Goal: Navigation & Orientation: Find specific page/section

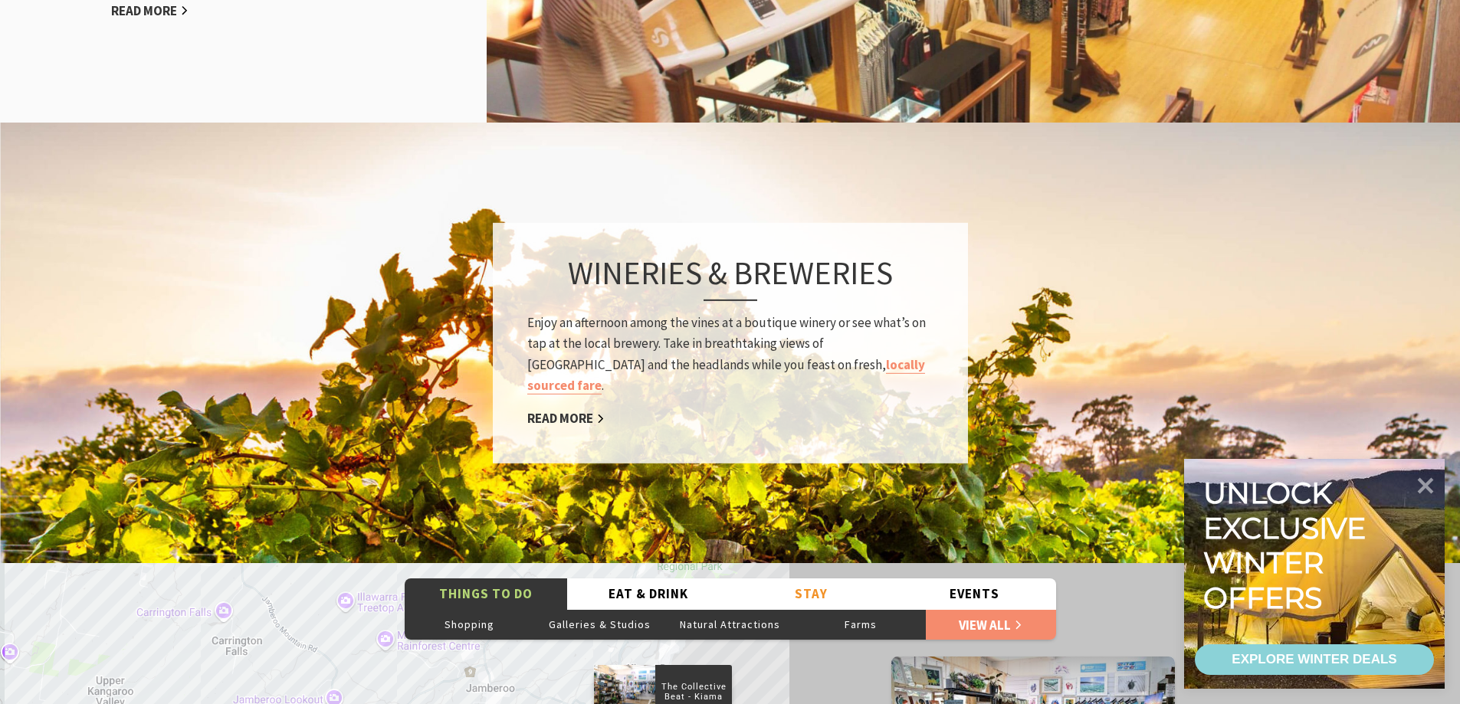
scroll to position [2146, 0]
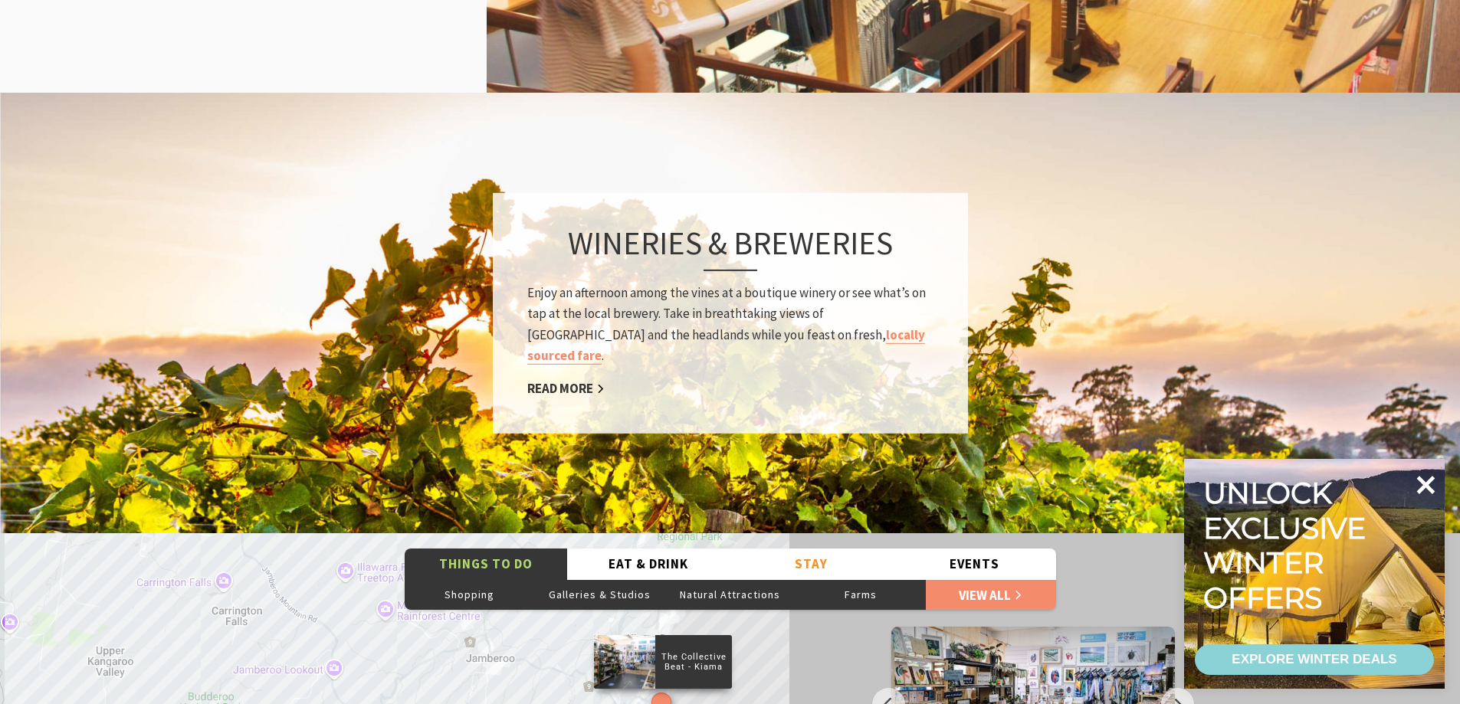
click at [1428, 485] on icon at bounding box center [1426, 485] width 18 height 18
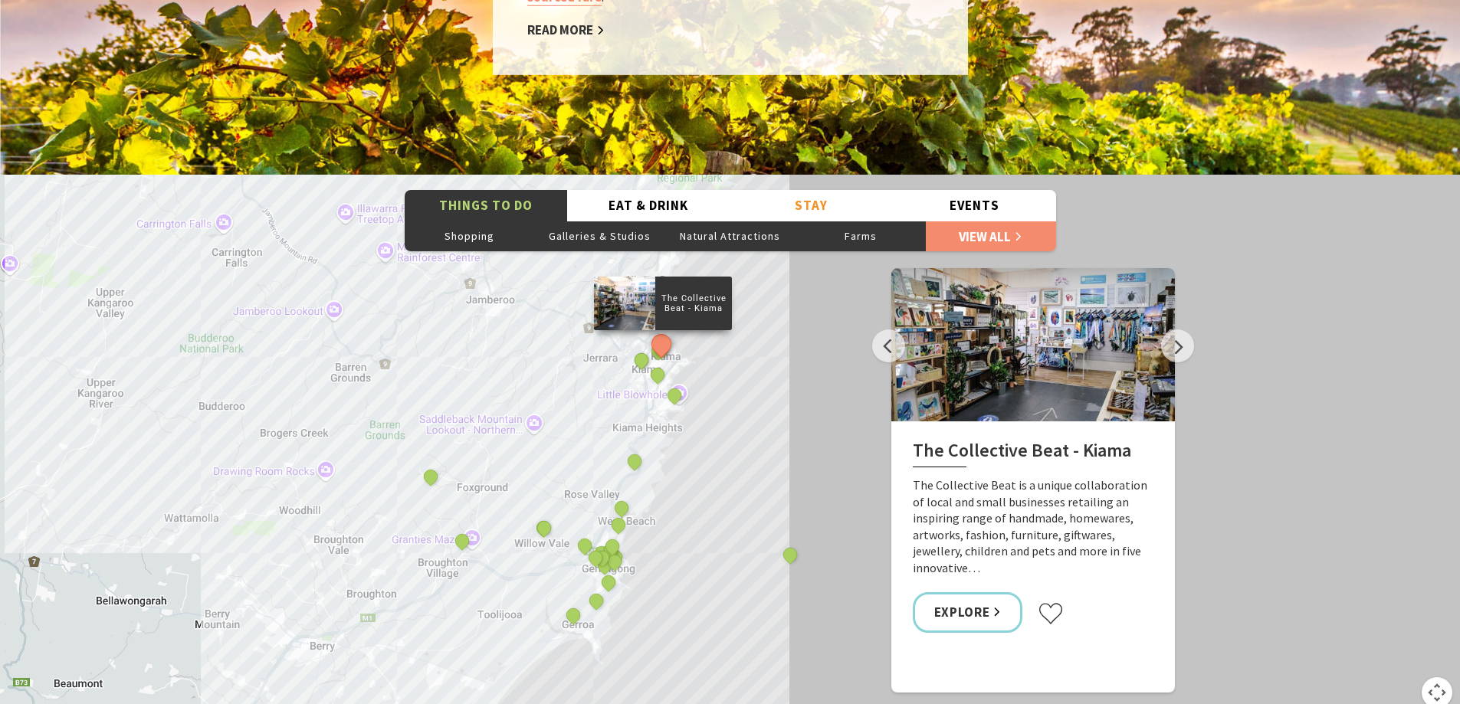
scroll to position [2529, 0]
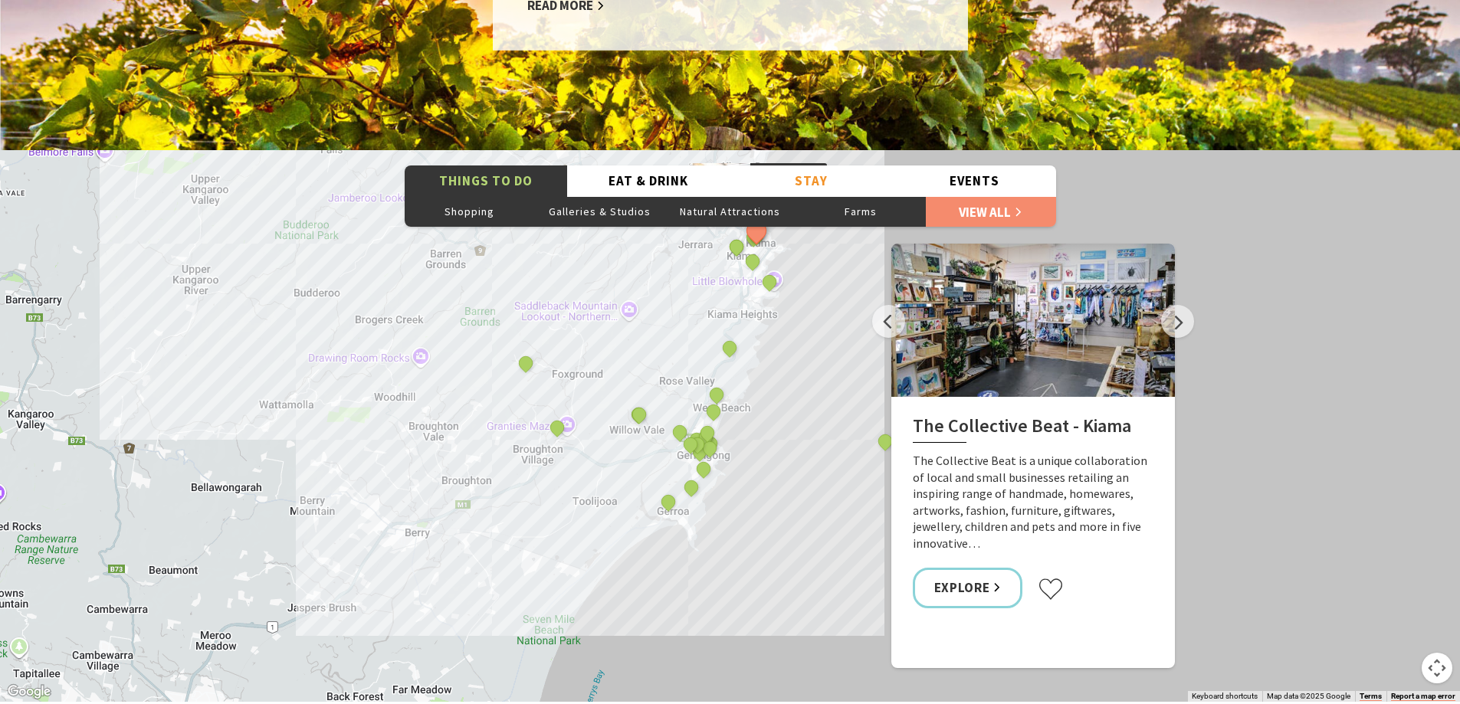
drag, startPoint x: 669, startPoint y: 573, endPoint x: 768, endPoint y: 464, distance: 147.0
click at [768, 464] on div "The Collective Beat - [GEOGRAPHIC_DATA] [GEOGRAPHIC_DATA] [GEOGRAPHIC_DATA] [GE…" at bounding box center [730, 426] width 1460 height 552
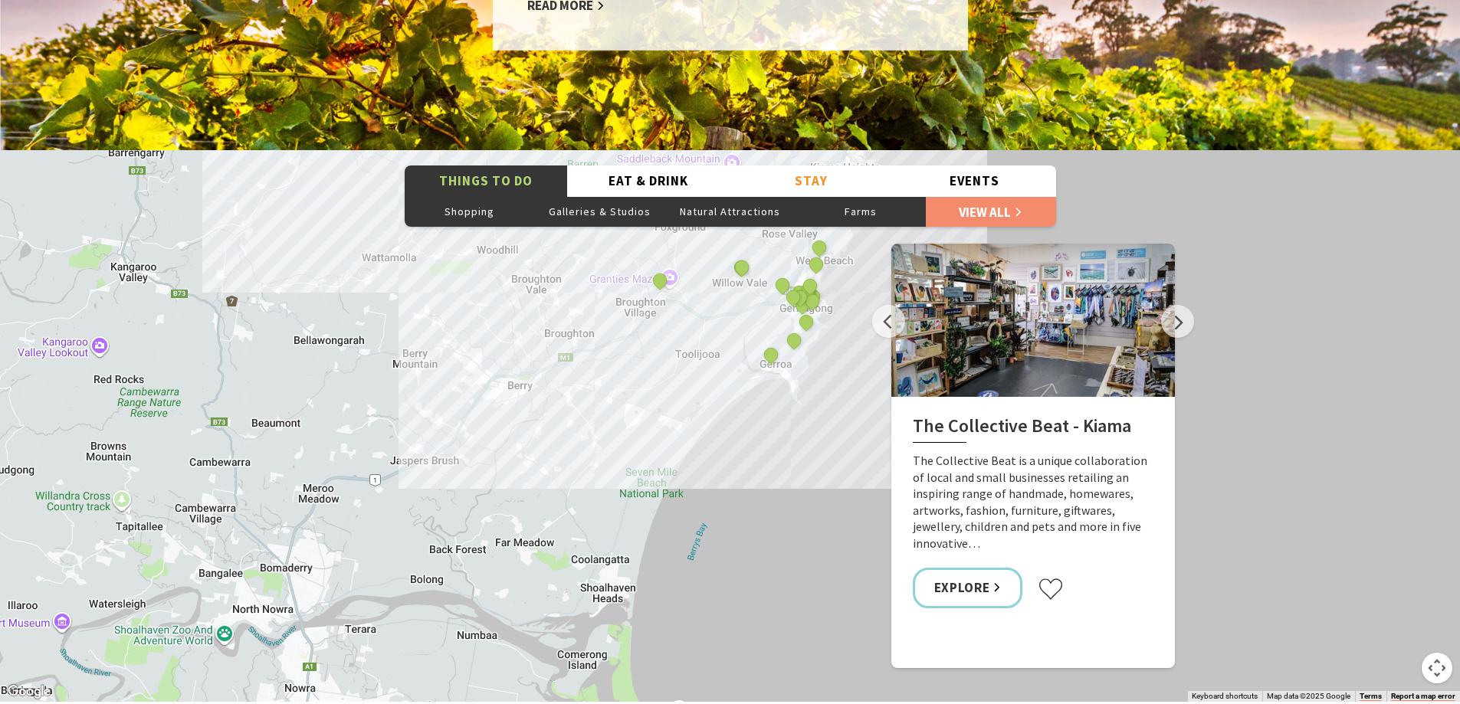
drag, startPoint x: 445, startPoint y: 536, endPoint x: 547, endPoint y: 408, distance: 164.7
click at [547, 408] on div "The Collective Beat - [GEOGRAPHIC_DATA] [GEOGRAPHIC_DATA] [GEOGRAPHIC_DATA] [GE…" at bounding box center [730, 426] width 1460 height 552
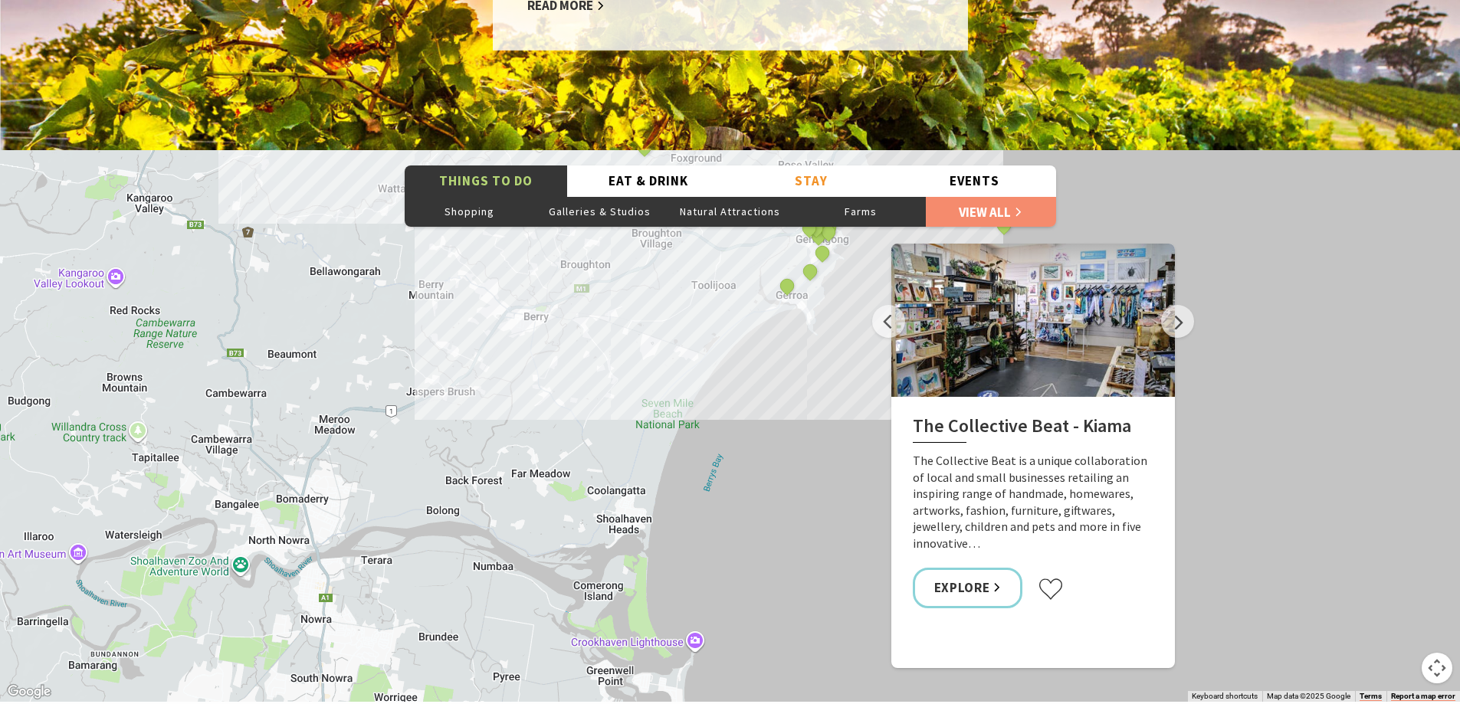
drag, startPoint x: 524, startPoint y: 497, endPoint x: 540, endPoint y: 428, distance: 70.8
click at [540, 428] on div "The Collective Beat - [GEOGRAPHIC_DATA] [GEOGRAPHIC_DATA] [GEOGRAPHIC_DATA] [GE…" at bounding box center [730, 426] width 1460 height 552
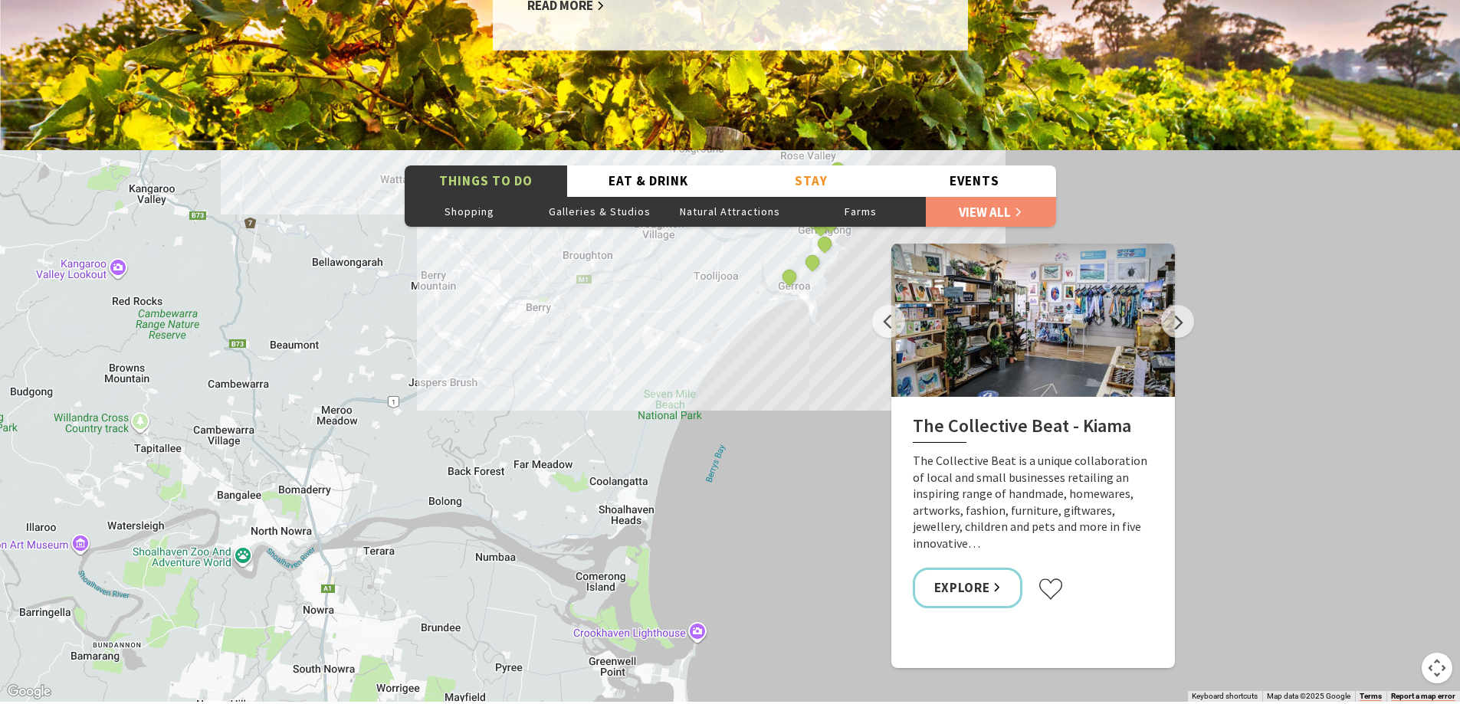
drag, startPoint x: 534, startPoint y: 504, endPoint x: 543, endPoint y: 492, distance: 15.3
click at [537, 493] on div "The Collective Beat - [GEOGRAPHIC_DATA] [GEOGRAPHIC_DATA] [GEOGRAPHIC_DATA] [GE…" at bounding box center [730, 426] width 1460 height 552
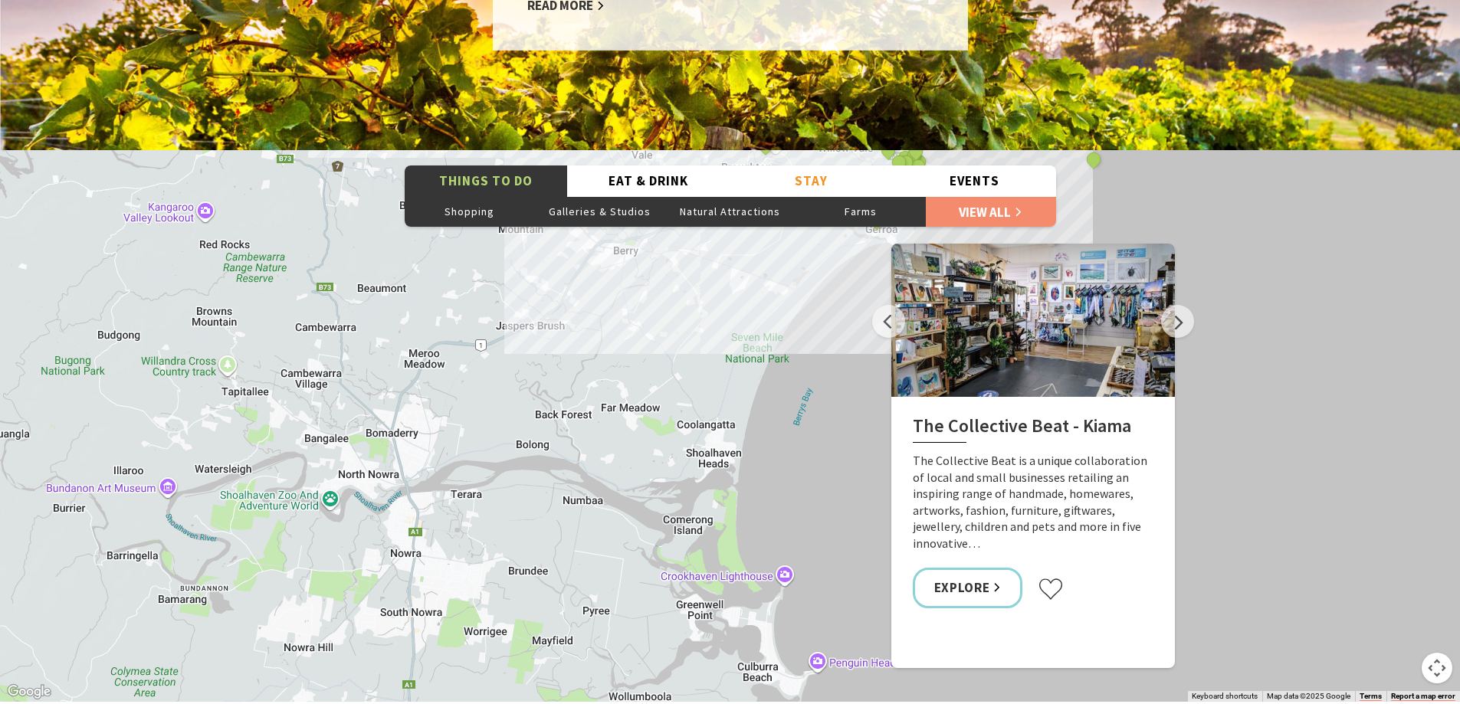
drag, startPoint x: 569, startPoint y: 493, endPoint x: 658, endPoint y: 436, distance: 106.1
click at [658, 436] on div "The Collective Beat - [GEOGRAPHIC_DATA] [GEOGRAPHIC_DATA] [GEOGRAPHIC_DATA] [GE…" at bounding box center [730, 426] width 1460 height 552
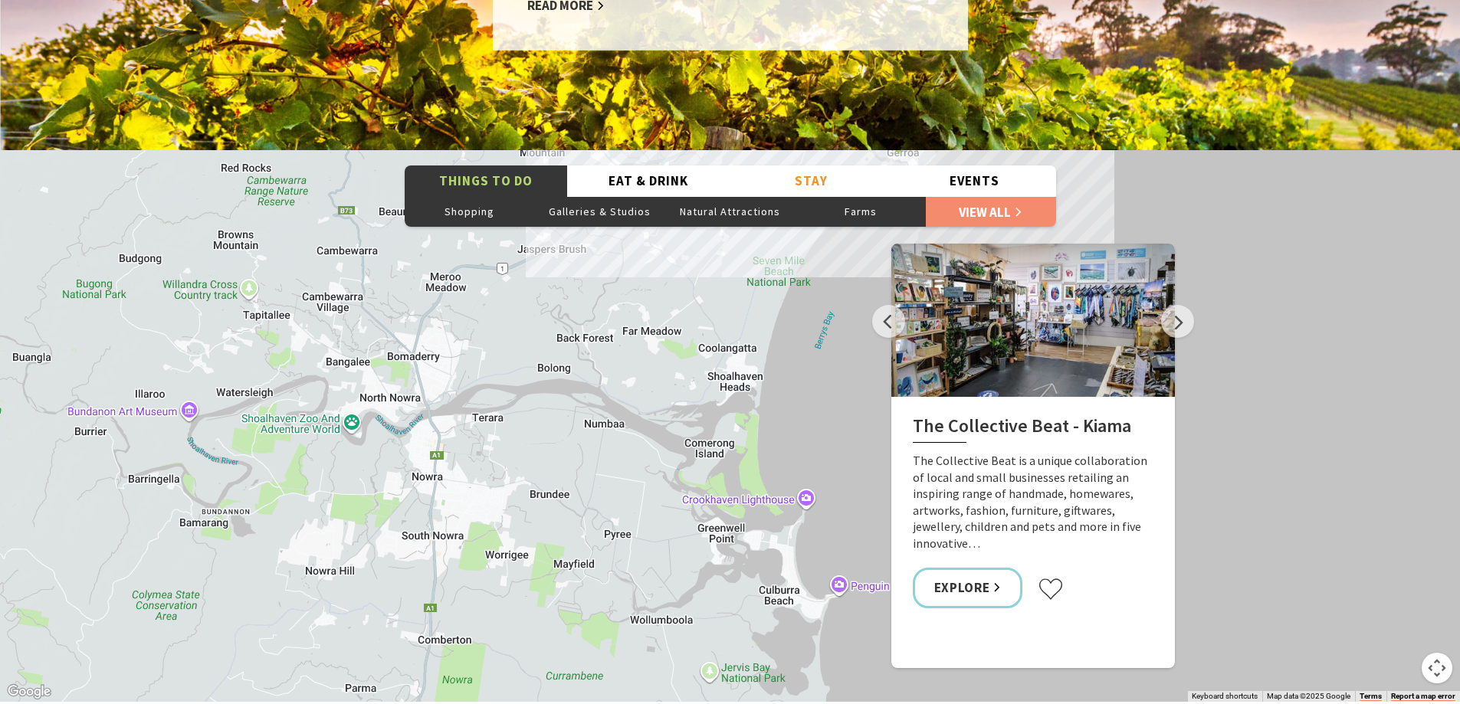
drag, startPoint x: 618, startPoint y: 559, endPoint x: 640, endPoint y: 479, distance: 83.5
click at [640, 479] on div "The Collective Beat - [GEOGRAPHIC_DATA] [GEOGRAPHIC_DATA] [GEOGRAPHIC_DATA] [GE…" at bounding box center [730, 426] width 1460 height 552
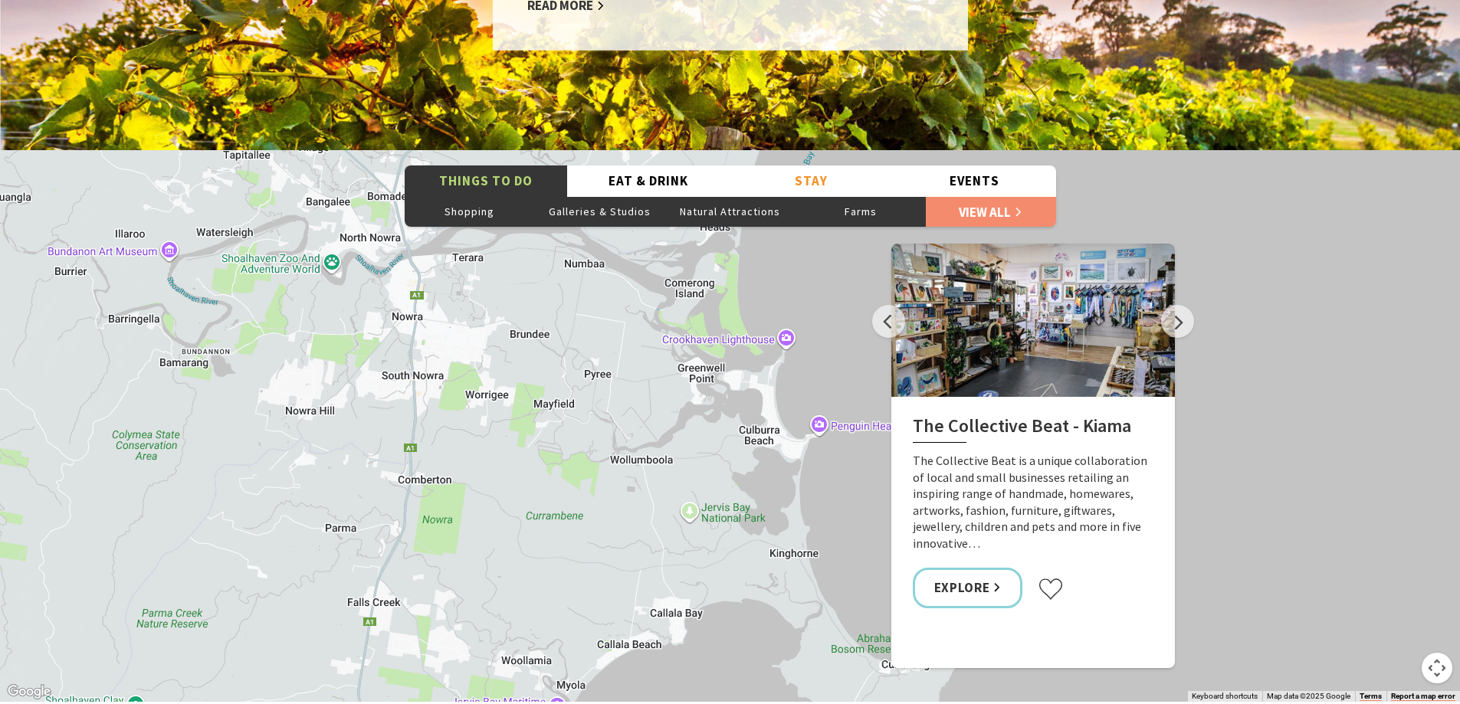
drag, startPoint x: 642, startPoint y: 550, endPoint x: 622, endPoint y: 382, distance: 169.8
click at [622, 382] on div "The Collective Beat - [GEOGRAPHIC_DATA] [GEOGRAPHIC_DATA] [GEOGRAPHIC_DATA] [GE…" at bounding box center [730, 426] width 1460 height 552
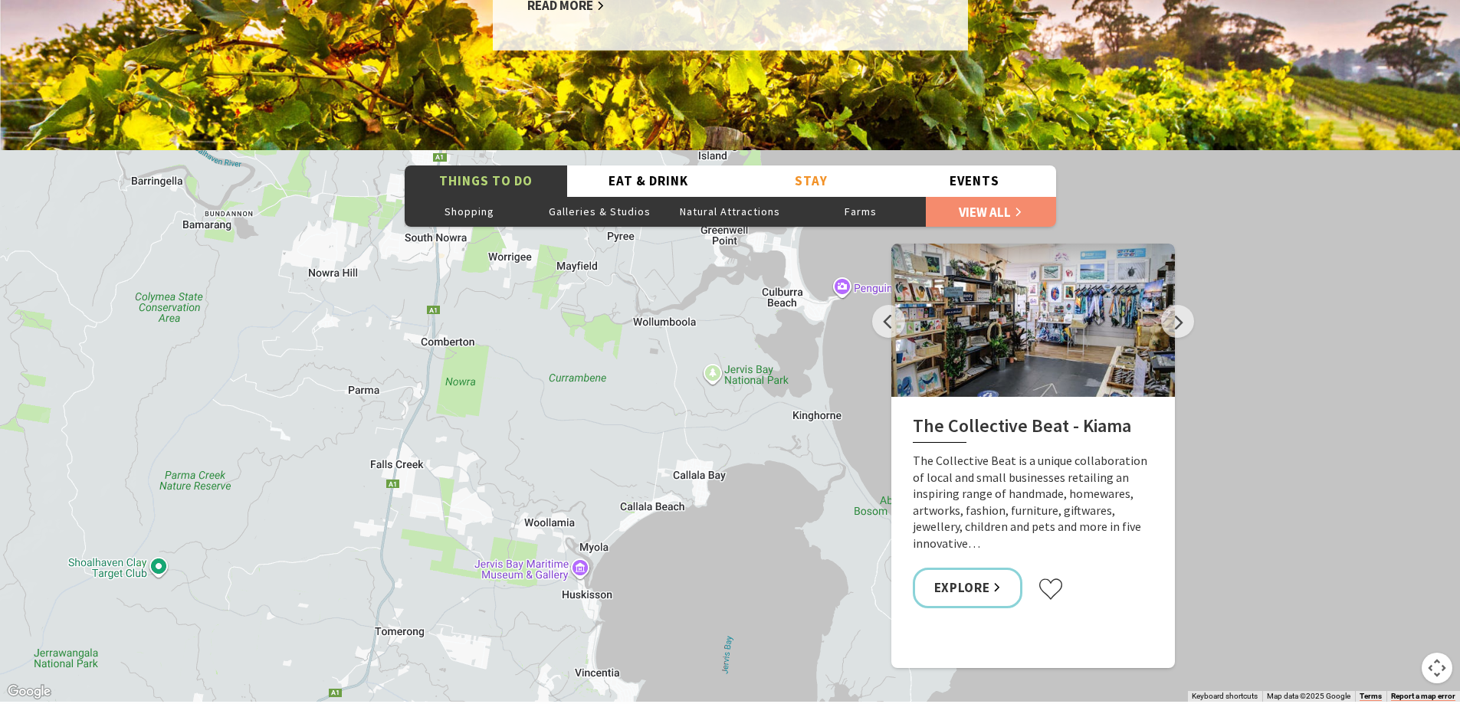
drag, startPoint x: 566, startPoint y: 569, endPoint x: 589, endPoint y: 429, distance: 141.4
click at [589, 429] on div "The Collective Beat - [GEOGRAPHIC_DATA] [GEOGRAPHIC_DATA] [GEOGRAPHIC_DATA] [GE…" at bounding box center [730, 426] width 1460 height 552
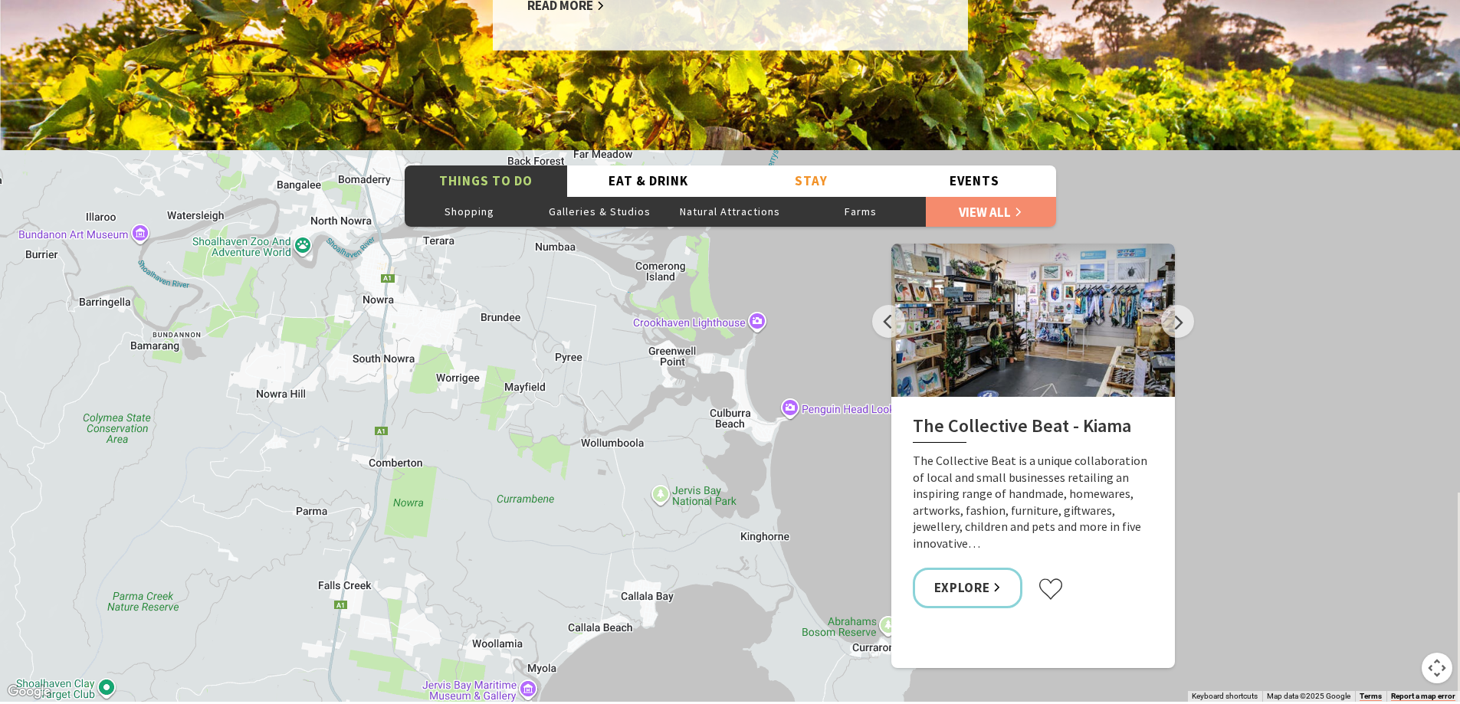
drag, startPoint x: 579, startPoint y: 435, endPoint x: 523, endPoint y: 632, distance: 204.8
click at [523, 632] on div "The Collective Beat - [GEOGRAPHIC_DATA] [GEOGRAPHIC_DATA] [GEOGRAPHIC_DATA] [GE…" at bounding box center [730, 426] width 1460 height 552
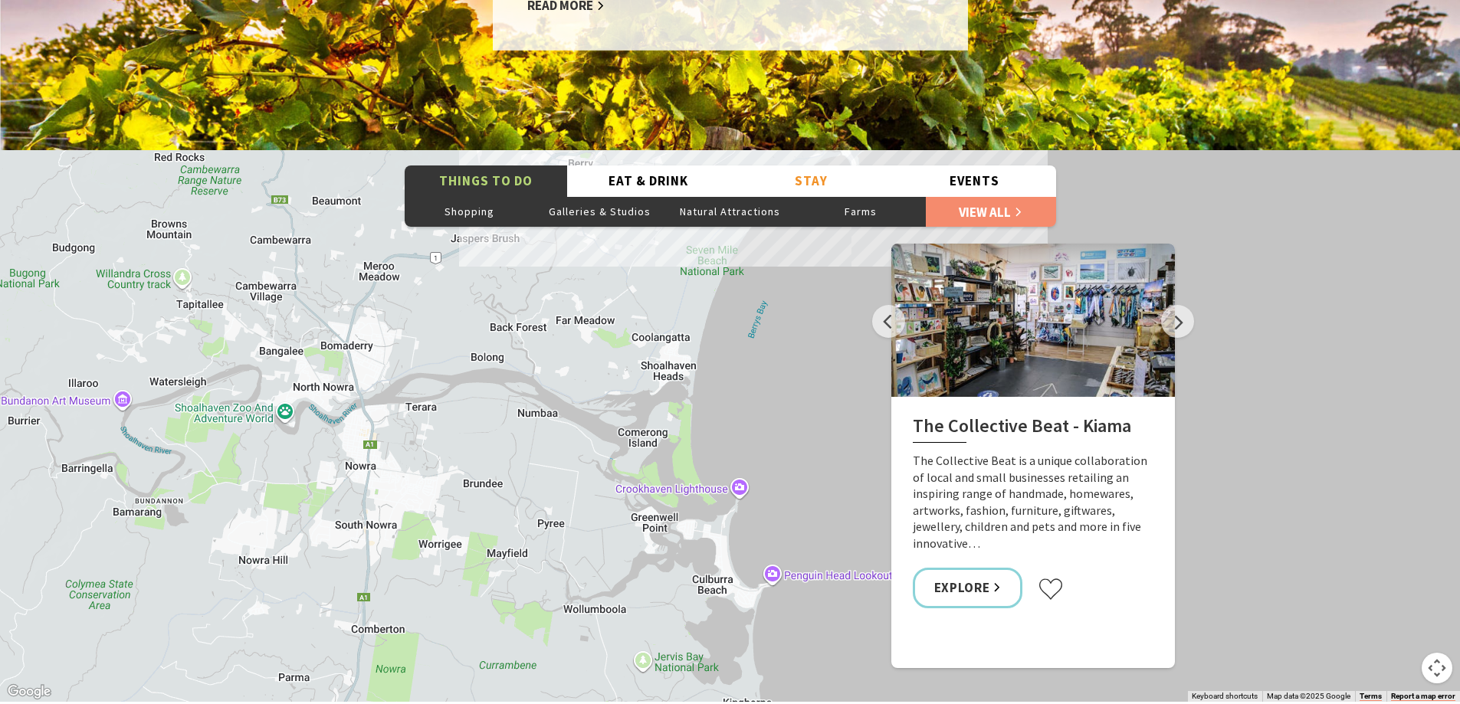
drag, startPoint x: 566, startPoint y: 460, endPoint x: 553, endPoint y: 622, distance: 162.2
click at [553, 622] on div "The Collective Beat - [GEOGRAPHIC_DATA] [GEOGRAPHIC_DATA] [GEOGRAPHIC_DATA] [GE…" at bounding box center [730, 426] width 1460 height 552
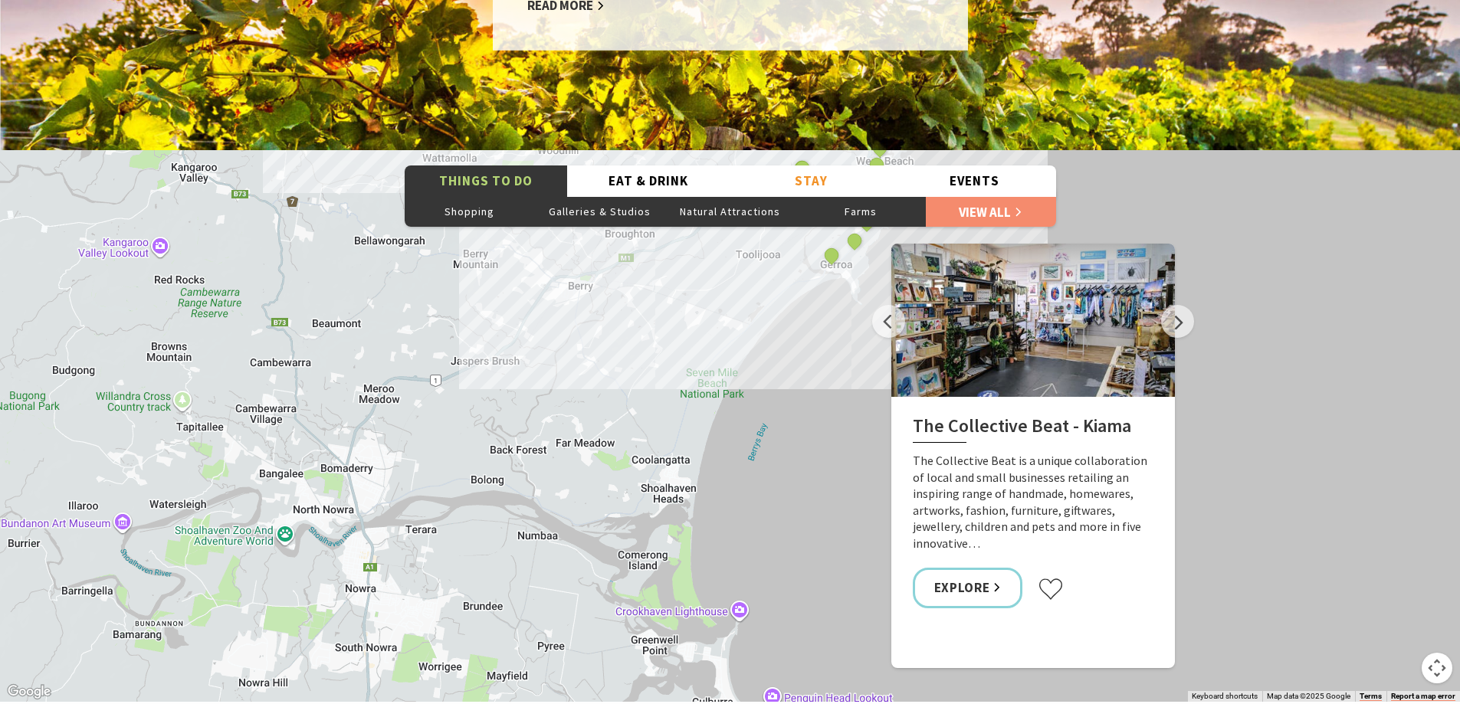
drag, startPoint x: 586, startPoint y: 519, endPoint x: 586, endPoint y: 645, distance: 125.7
click at [586, 645] on div "The Collective Beat - [GEOGRAPHIC_DATA] [GEOGRAPHIC_DATA] [GEOGRAPHIC_DATA] [GE…" at bounding box center [730, 426] width 1460 height 552
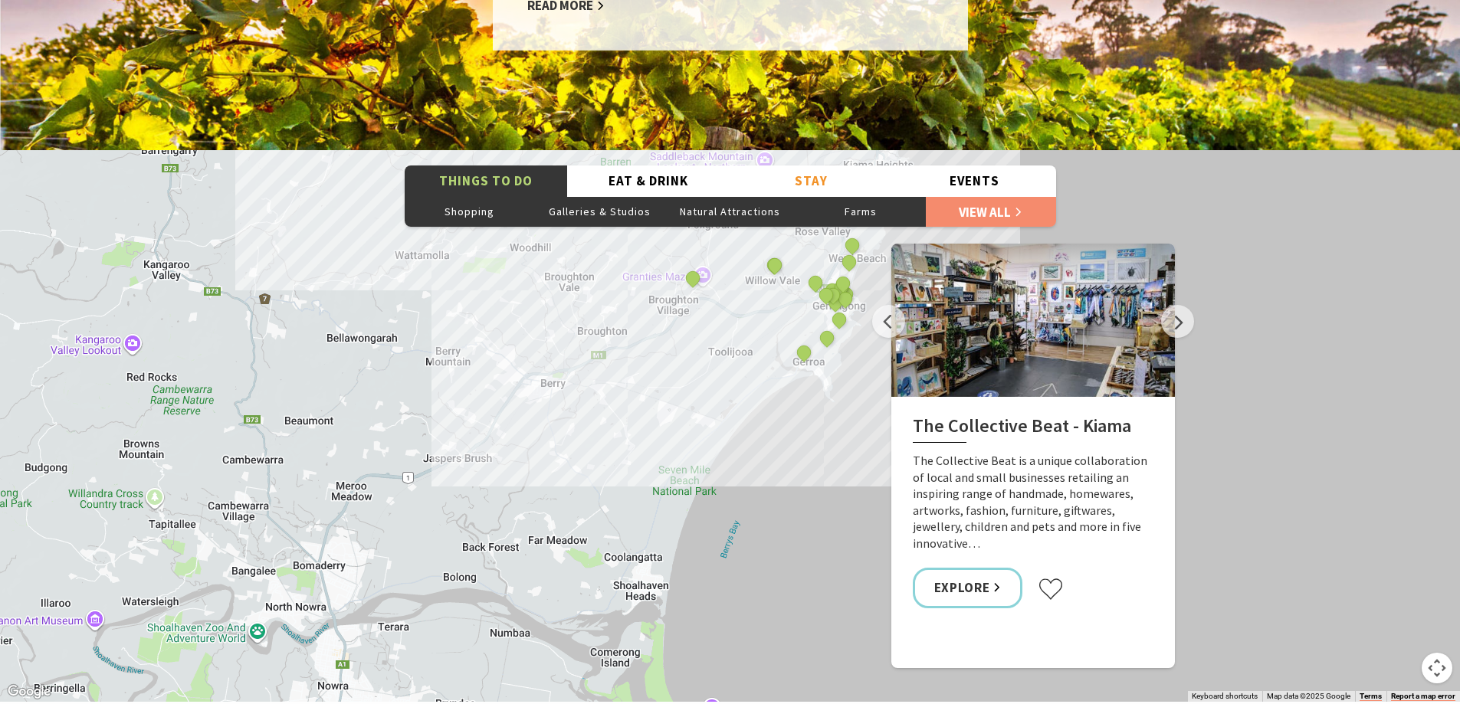
drag, startPoint x: 622, startPoint y: 580, endPoint x: 602, endPoint y: 651, distance: 73.3
click at [602, 651] on div "The Collective Beat - [GEOGRAPHIC_DATA] [GEOGRAPHIC_DATA] [GEOGRAPHIC_DATA] [GE…" at bounding box center [730, 426] width 1460 height 552
